Goal: Find specific page/section: Find specific page/section

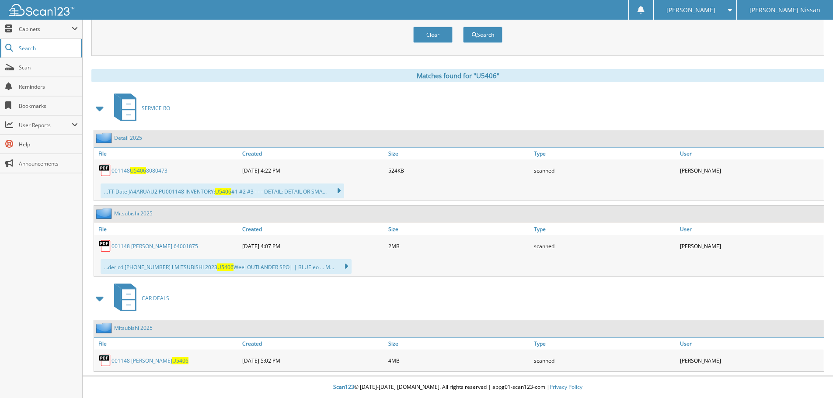
click at [31, 50] on span "Search" at bounding box center [48, 48] width 58 height 7
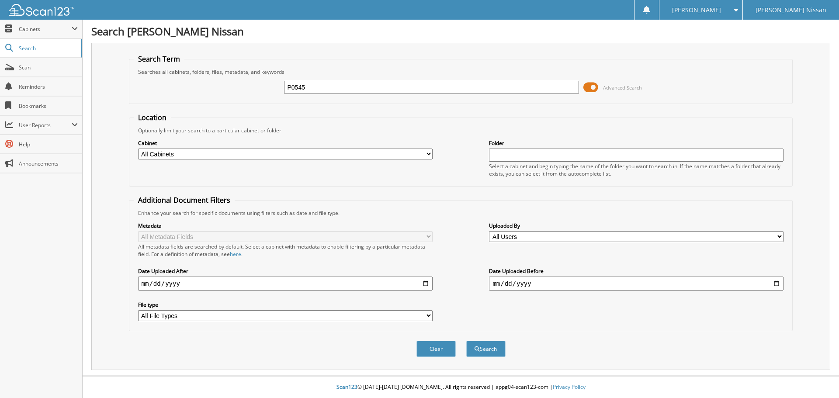
type input "P0545"
click at [466, 341] on button "Search" at bounding box center [485, 349] width 39 height 16
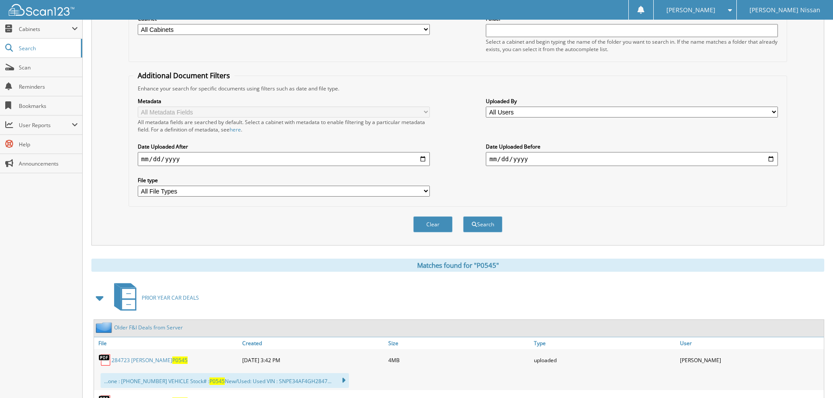
scroll to position [262, 0]
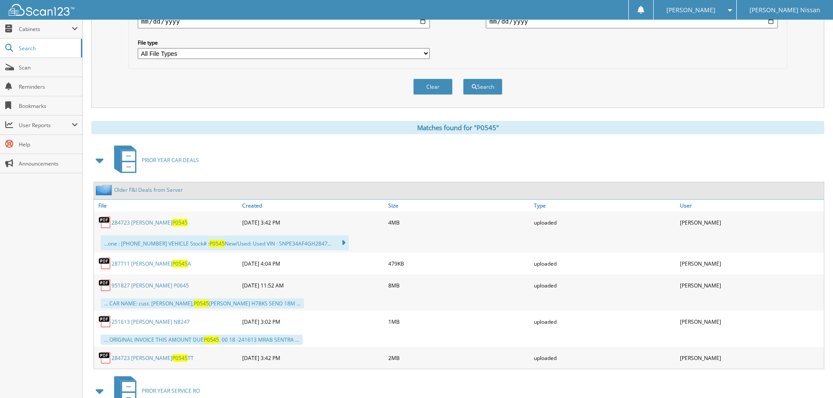
click at [153, 223] on link "284723 Snodgrass P0545" at bounding box center [149, 222] width 76 height 7
